Goal: Check status

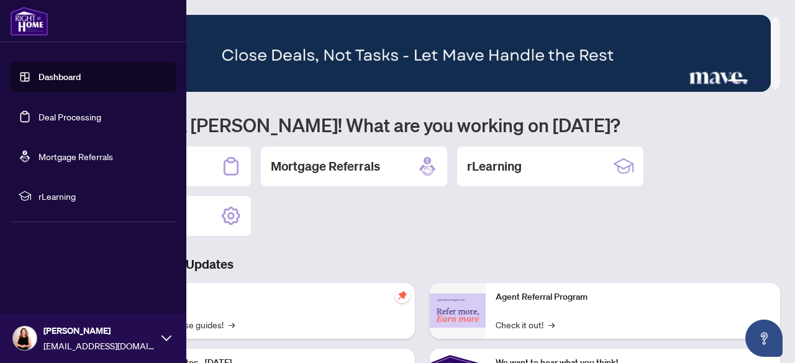
click at [46, 112] on link "Deal Processing" at bounding box center [70, 116] width 63 height 11
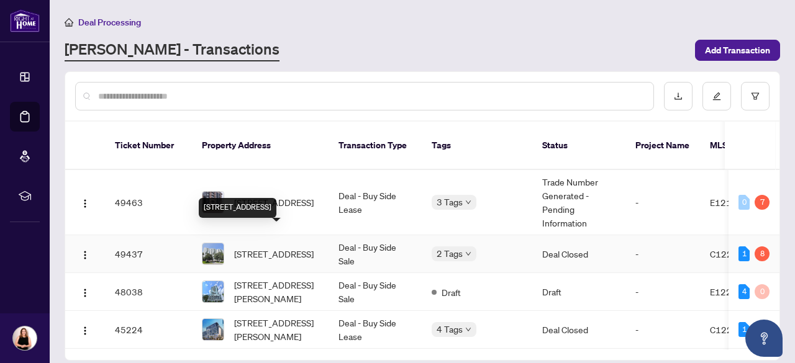
click at [258, 247] on span "[STREET_ADDRESS]" at bounding box center [274, 254] width 80 height 14
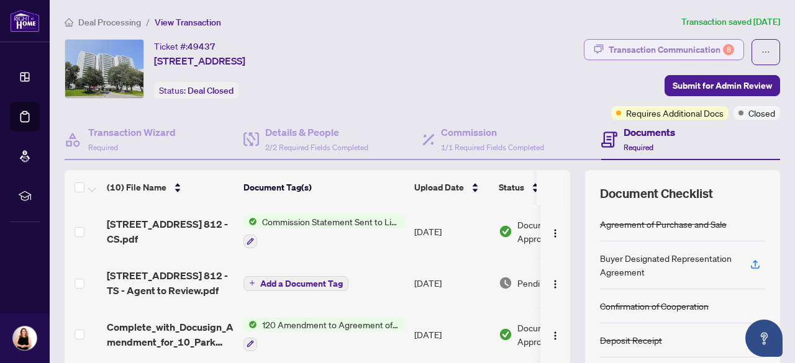
click at [650, 47] on div "Transaction Communication 8" at bounding box center [672, 50] width 126 height 20
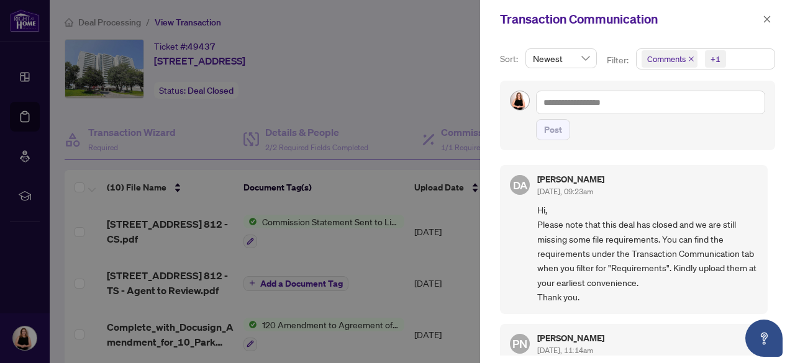
drag, startPoint x: 772, startPoint y: 166, endPoint x: 772, endPoint y: 181, distance: 15.5
click at [772, 181] on div "Sort: Newest Filter: Comments +1 Post DA [PERSON_NAME] [DATE], 09:23am Hi, Plea…" at bounding box center [637, 201] width 315 height 325
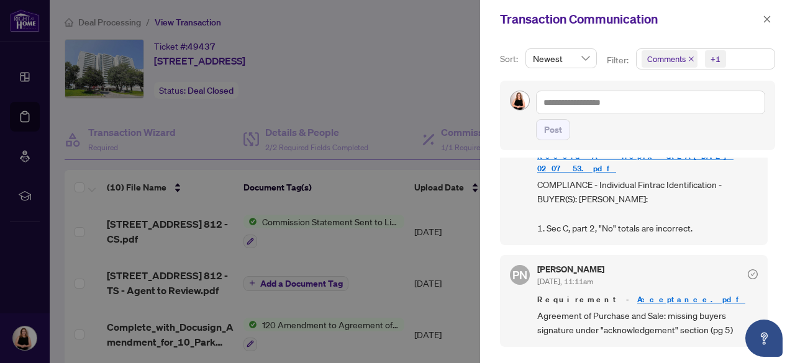
scroll to position [367, 0]
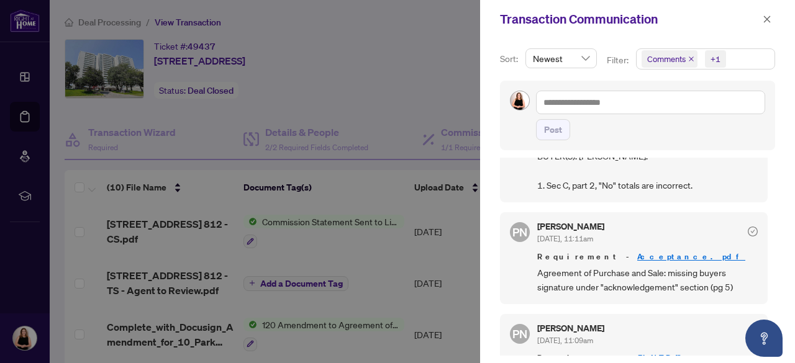
click at [291, 23] on div at bounding box center [397, 181] width 795 height 363
click at [763, 15] on icon "close" at bounding box center [767, 19] width 9 height 9
